Goal: Manage account settings

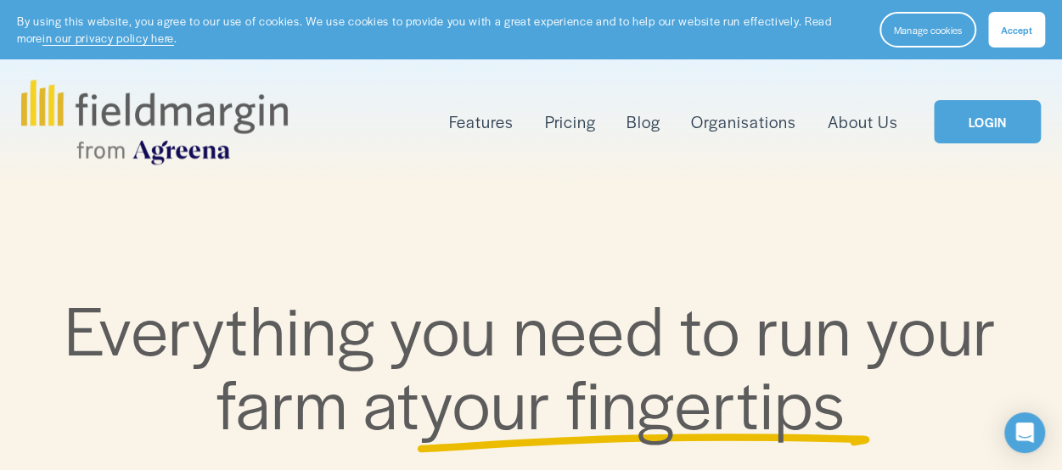
click at [998, 107] on link "LOGIN" at bounding box center [987, 121] width 107 height 43
click at [993, 133] on link "LOGIN" at bounding box center [987, 121] width 107 height 43
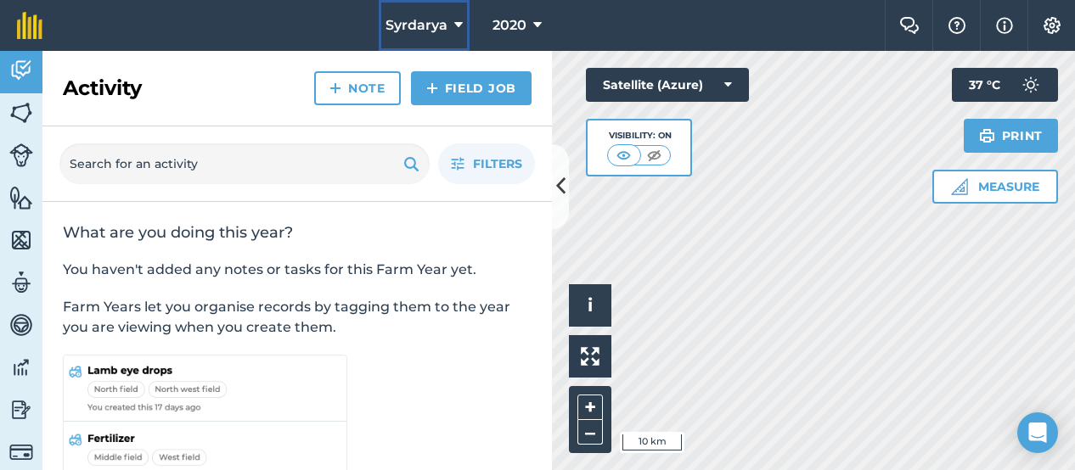
click at [457, 31] on icon at bounding box center [458, 25] width 8 height 20
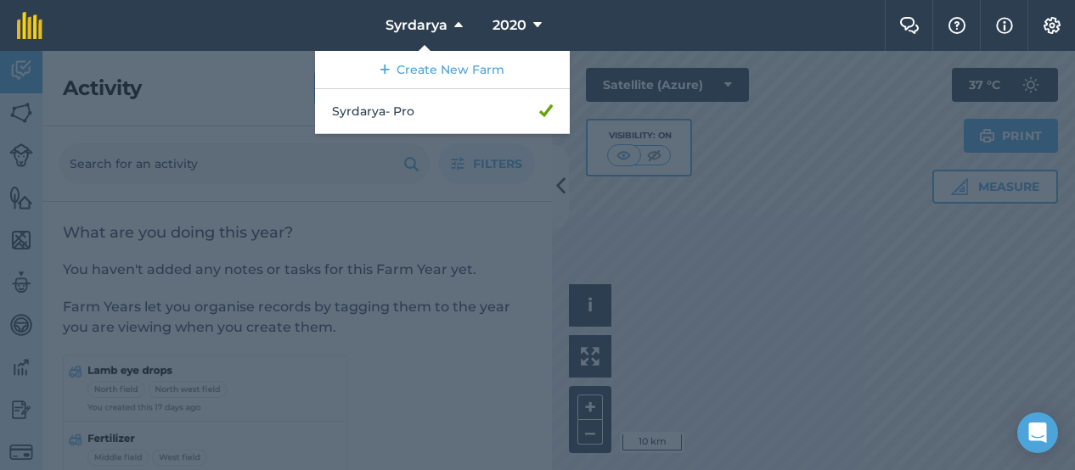
click at [683, 278] on div at bounding box center [537, 261] width 1075 height 420
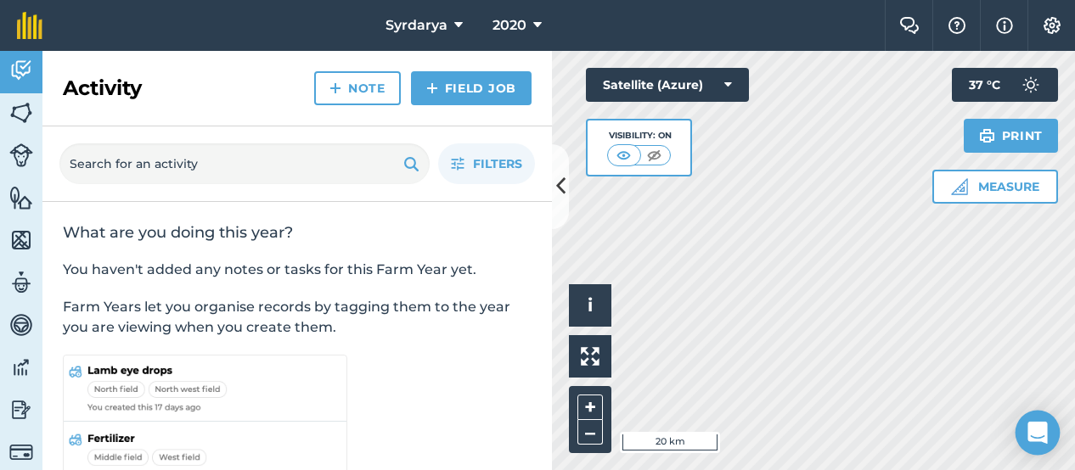
click at [1034, 448] on div "Open Intercom Messenger" at bounding box center [1038, 433] width 45 height 45
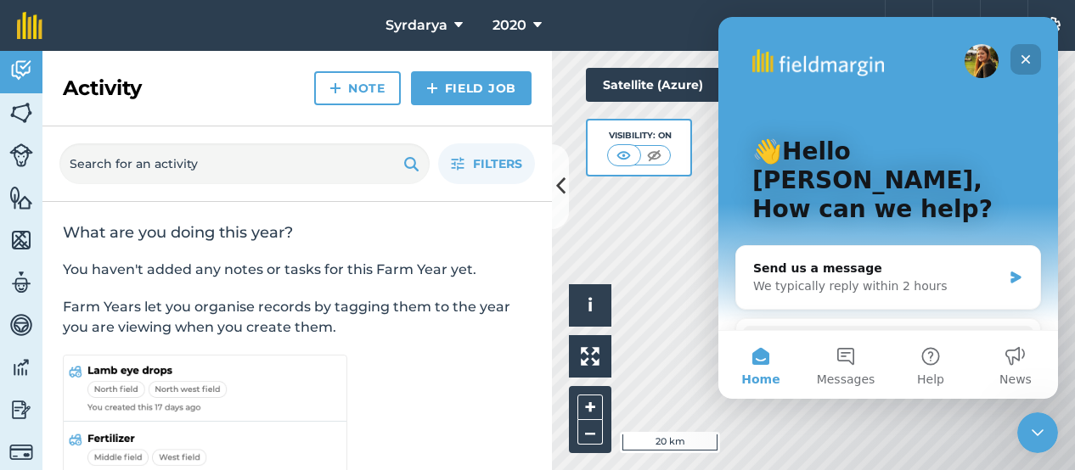
click at [1032, 49] on div "Close" at bounding box center [1026, 59] width 31 height 31
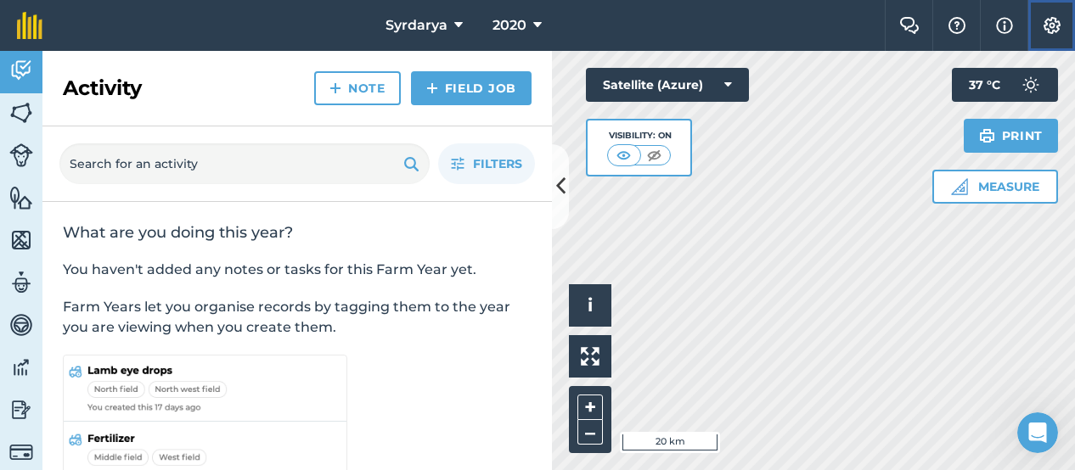
click at [1050, 40] on button "Settings" at bounding box center [1052, 25] width 48 height 51
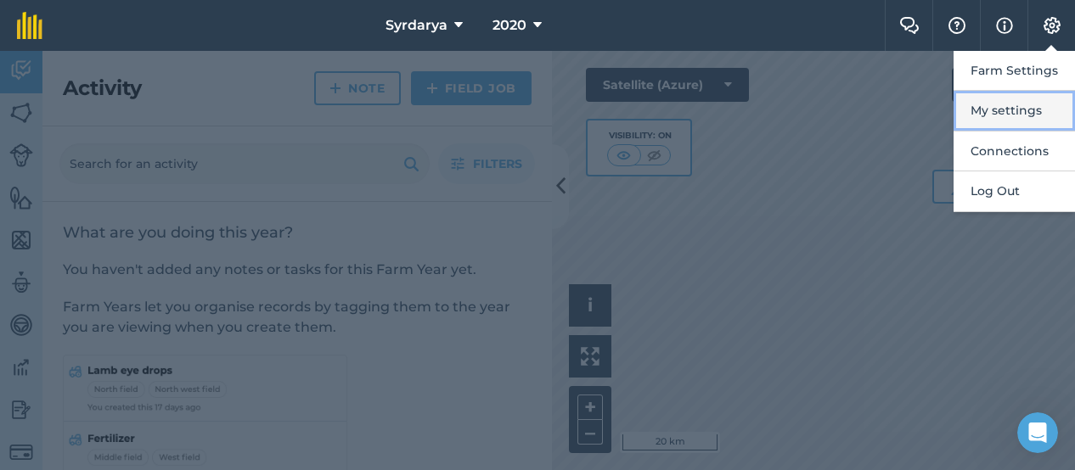
click at [1020, 110] on button "My settings" at bounding box center [1014, 111] width 121 height 40
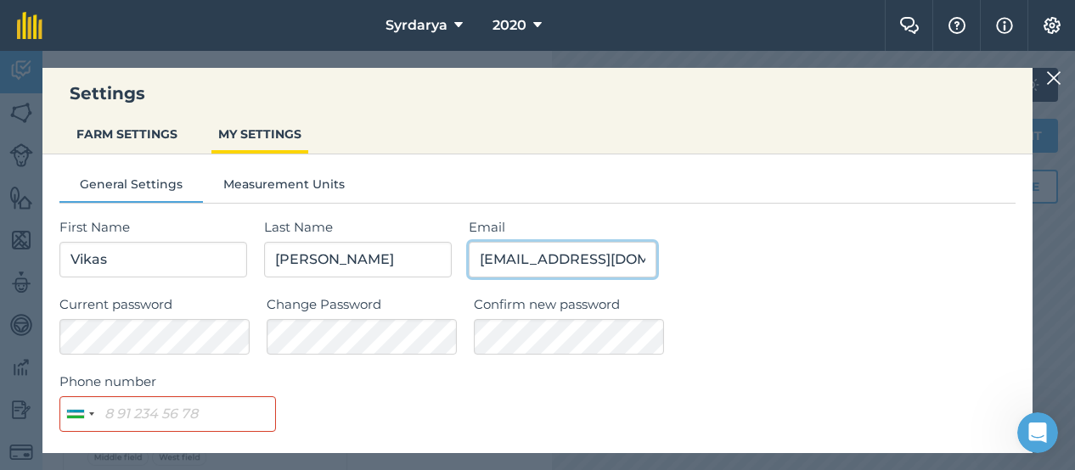
click at [583, 268] on input "zone1.sardoba@uz.indorama.com" at bounding box center [563, 260] width 188 height 36
click at [1056, 76] on img at bounding box center [1053, 78] width 15 height 20
